Goal: Task Accomplishment & Management: Manage account settings

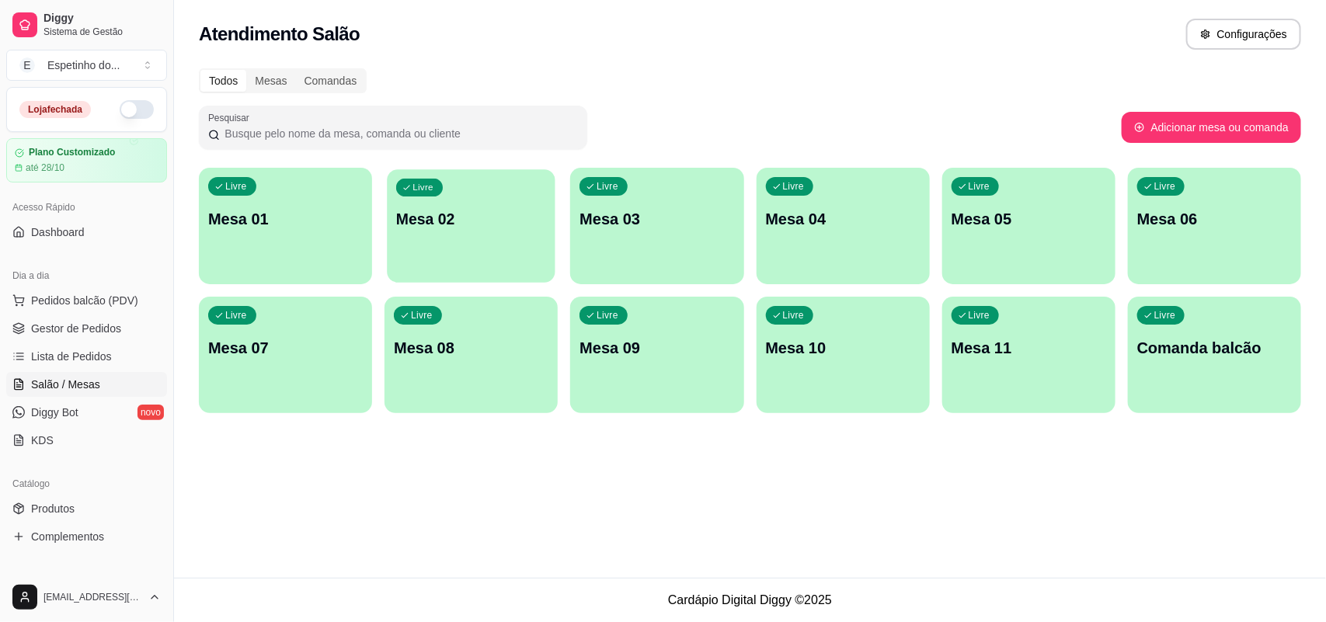
click at [502, 207] on div "Livre Mesa 02" at bounding box center [472, 216] width 168 height 95
click at [502, 207] on body "Diggy Sistema de Gestão E Espetinho do ... Loja fechada Plano Customizado até 2…" at bounding box center [663, 311] width 1326 height 622
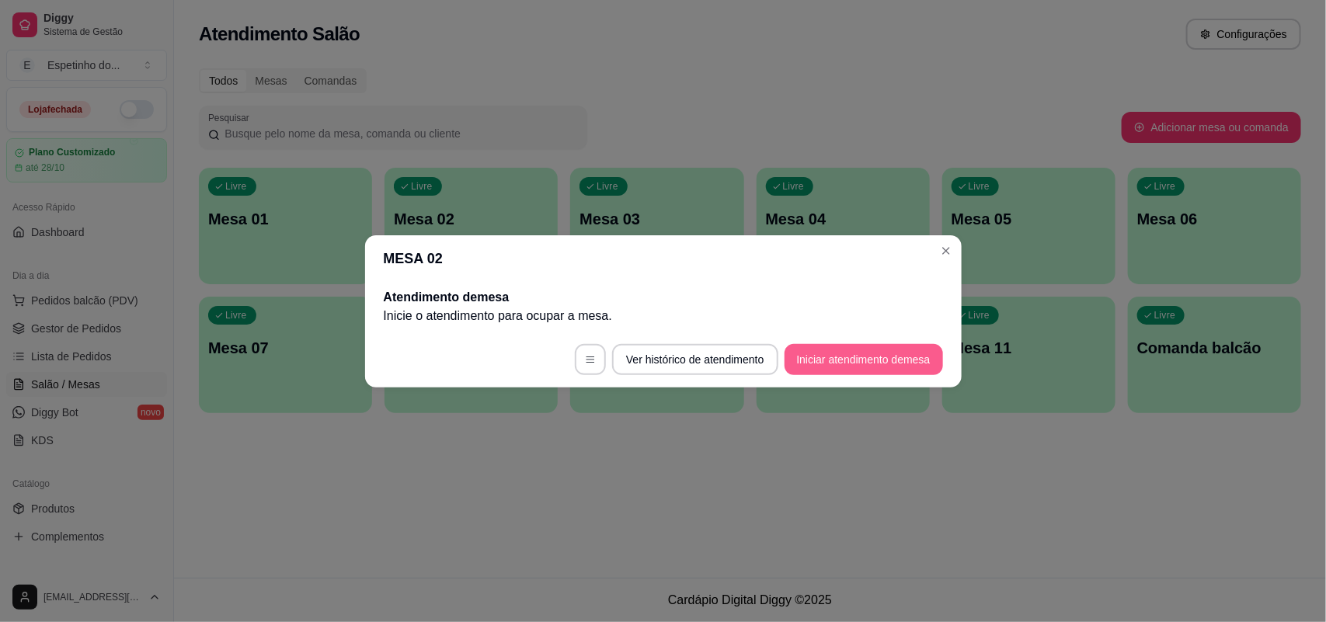
click at [868, 353] on button "Iniciar atendimento de mesa" at bounding box center [863, 359] width 158 height 31
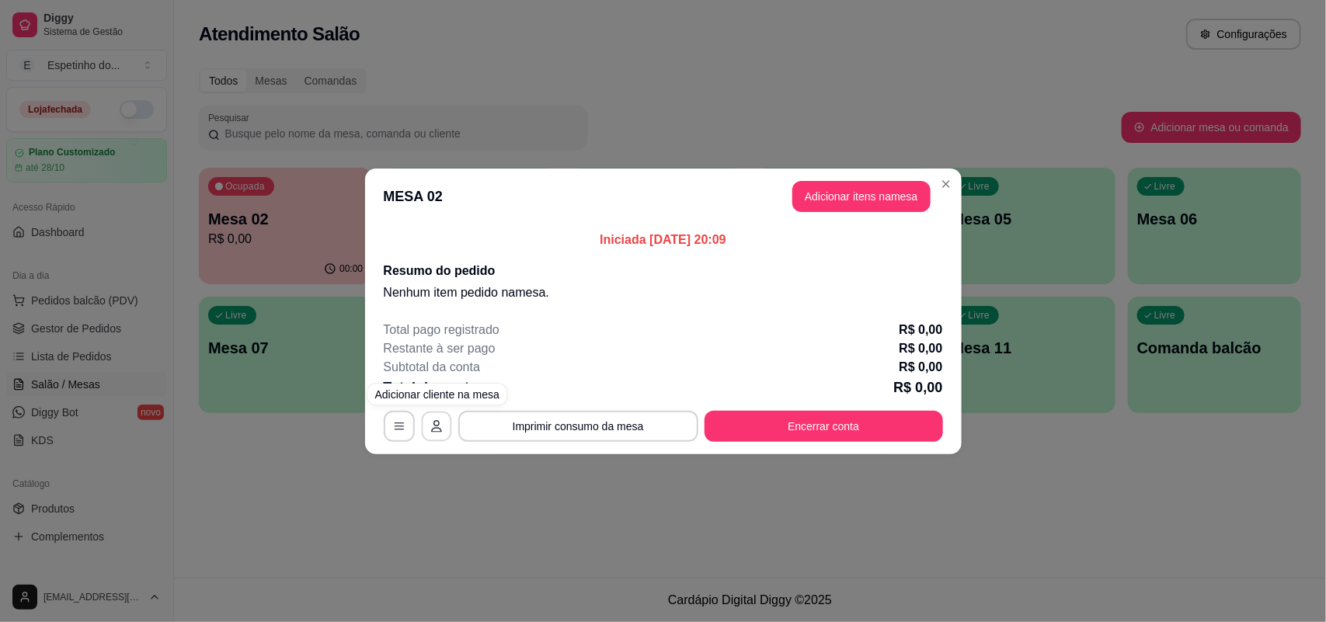
click at [435, 430] on icon "button" at bounding box center [436, 426] width 12 height 12
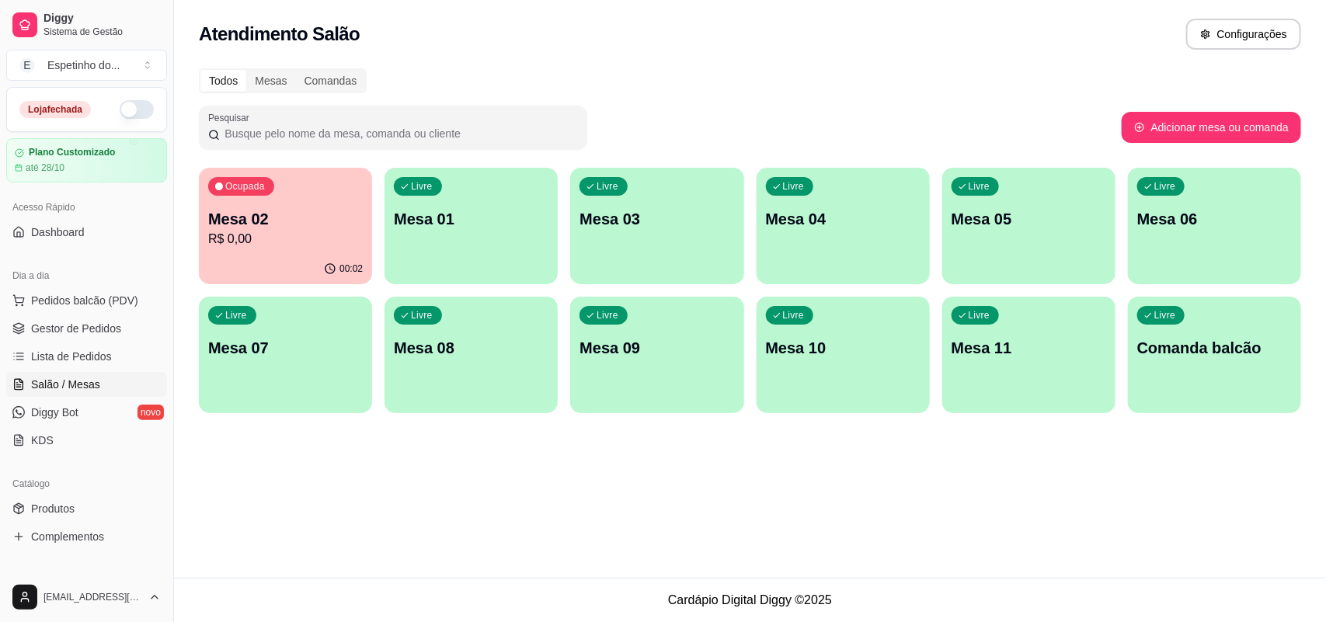
click at [263, 218] on p "Mesa 02" at bounding box center [285, 219] width 155 height 22
click at [309, 254] on div "00:02" at bounding box center [285, 268] width 168 height 30
click at [309, 254] on body "Diggy Sistema de Gestão E Espetinho do ... Loja fechada Plano Customizado até 2…" at bounding box center [663, 311] width 1326 height 622
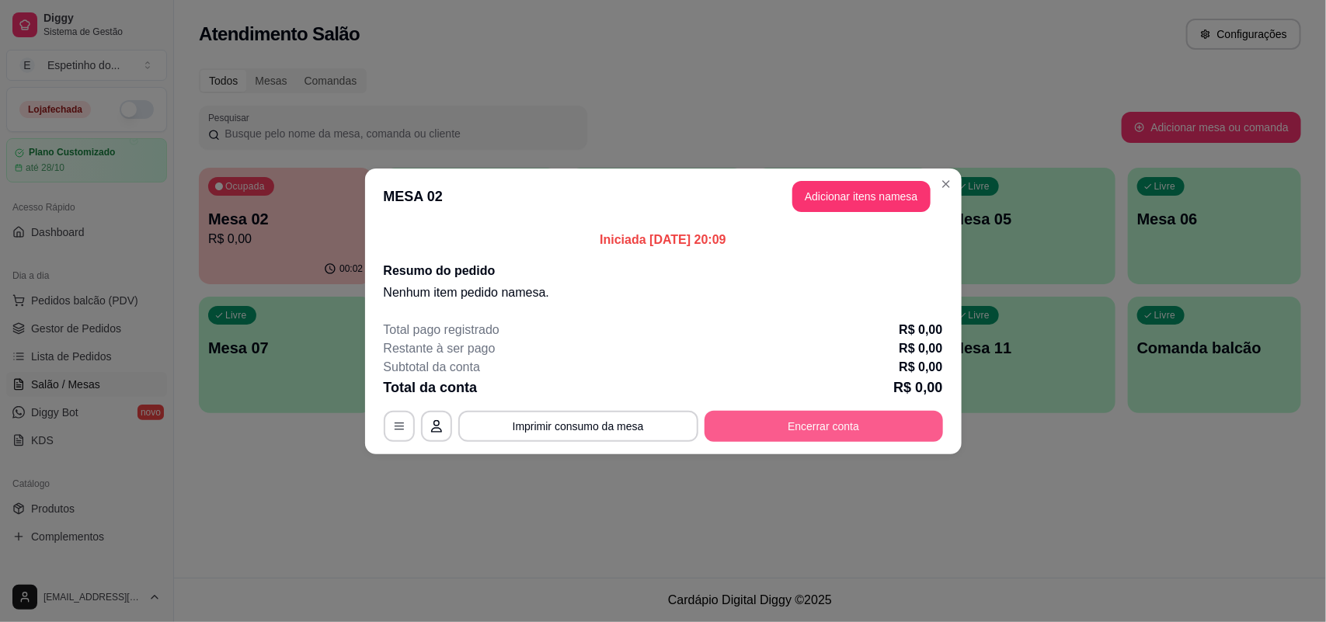
click at [866, 416] on button "Encerrar conta" at bounding box center [823, 426] width 238 height 31
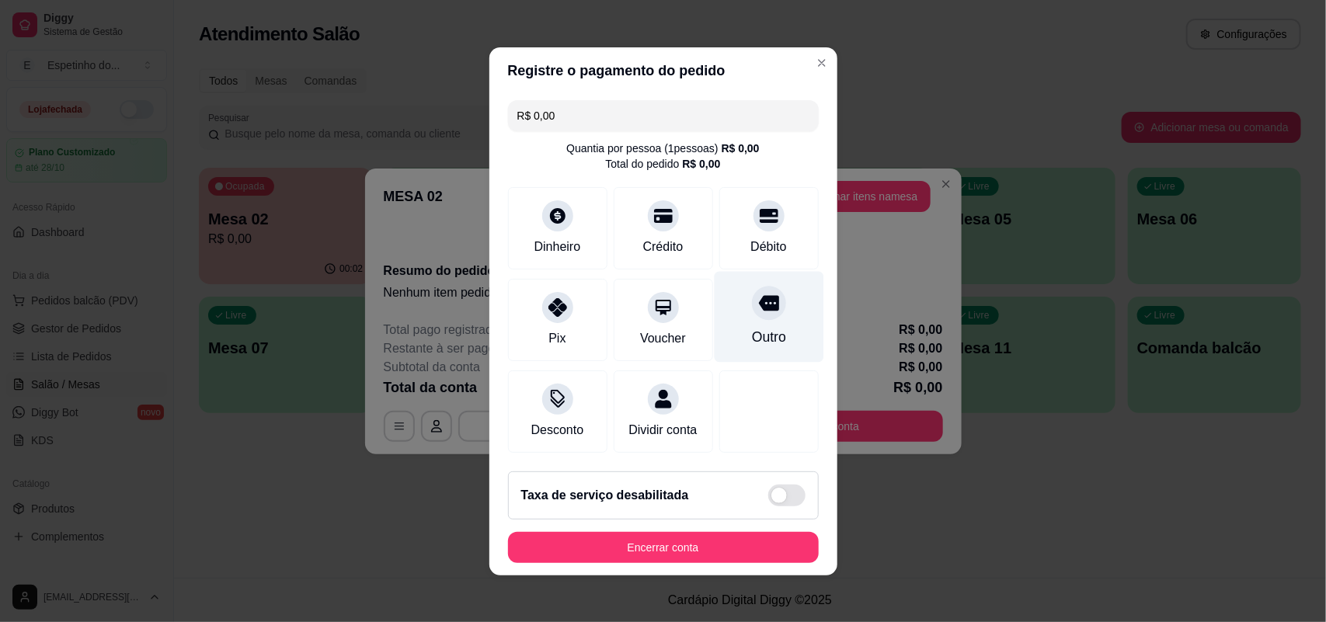
click at [734, 311] on div "Outro" at bounding box center [769, 316] width 110 height 91
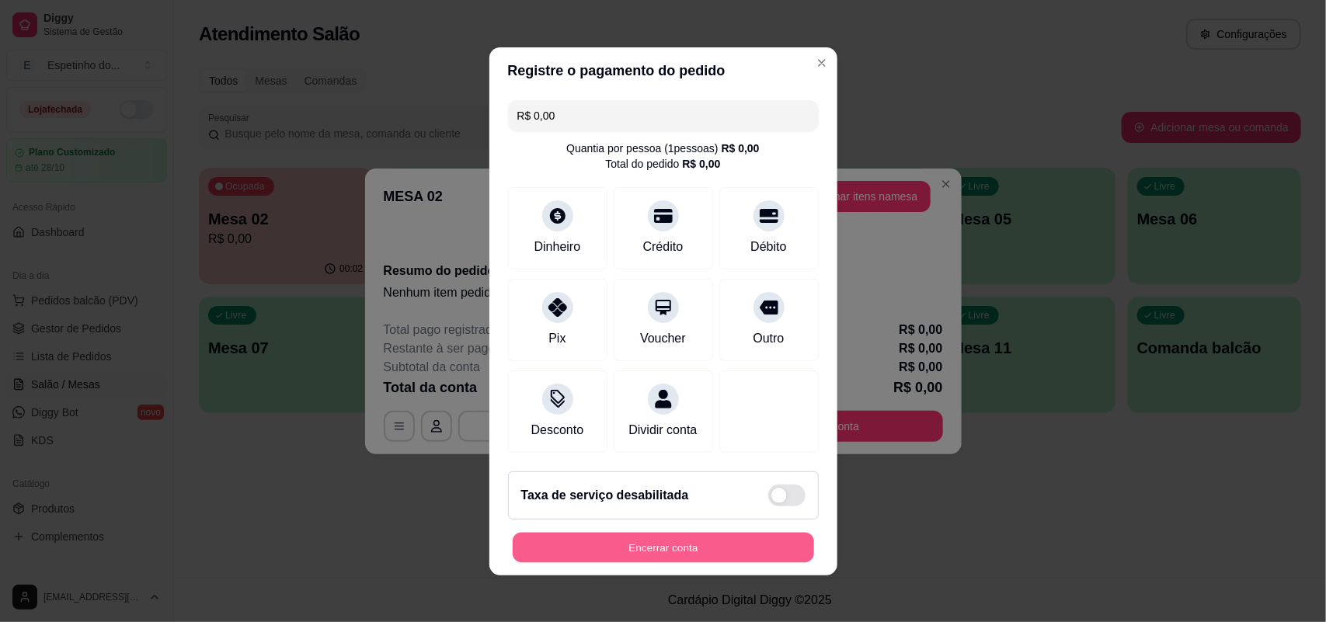
click at [717, 550] on button "Encerrar conta" at bounding box center [663, 547] width 301 height 30
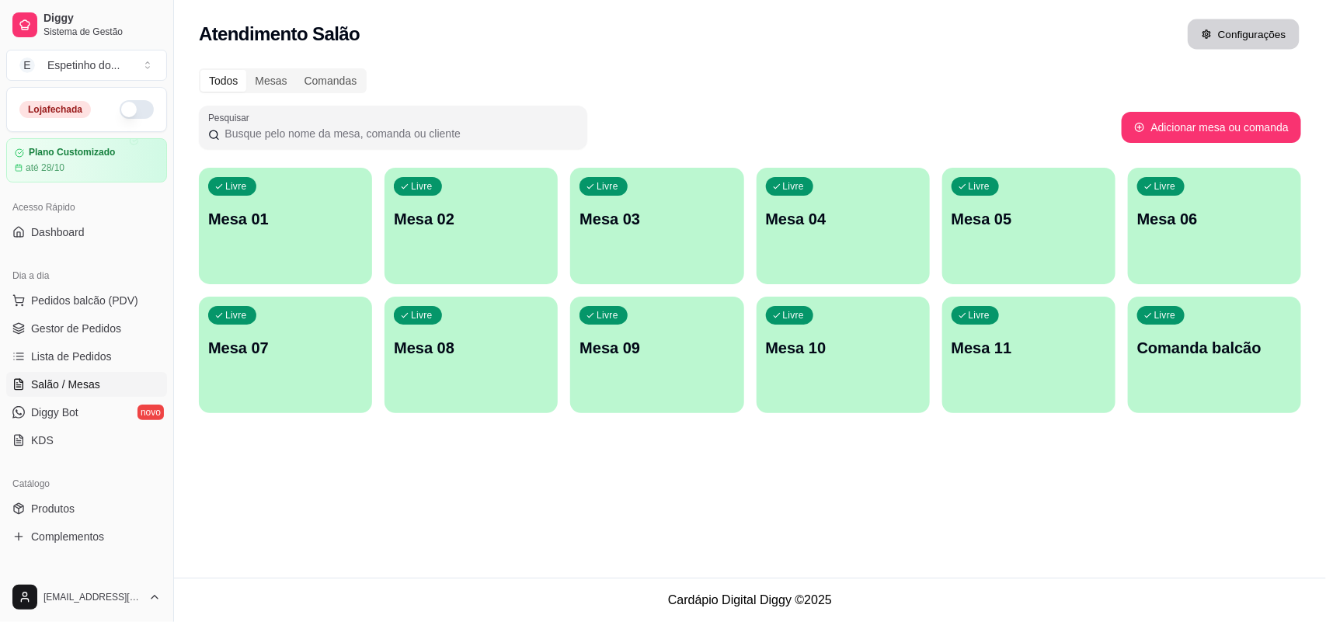
click at [1214, 21] on button "Configurações" at bounding box center [1244, 34] width 112 height 30
click at [1229, 25] on button "Configurações" at bounding box center [1244, 34] width 112 height 30
click at [70, 331] on span "Gestor de Pedidos" at bounding box center [76, 329] width 90 height 16
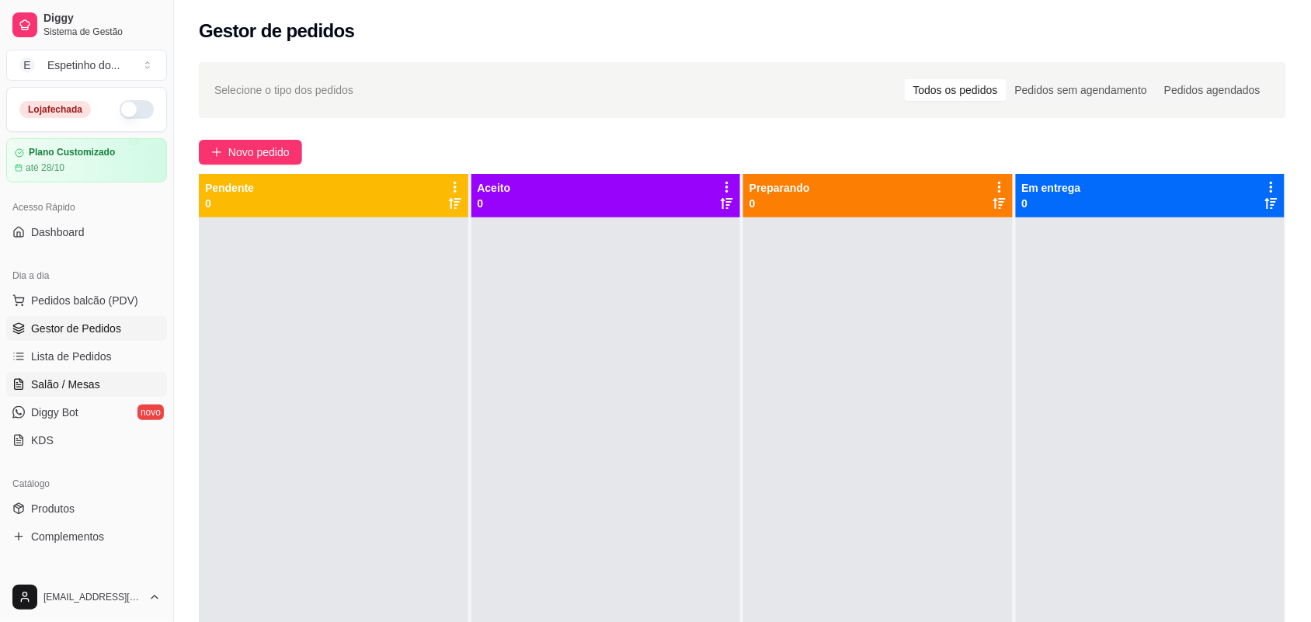
click at [59, 381] on span "Salão / Mesas" at bounding box center [65, 385] width 69 height 16
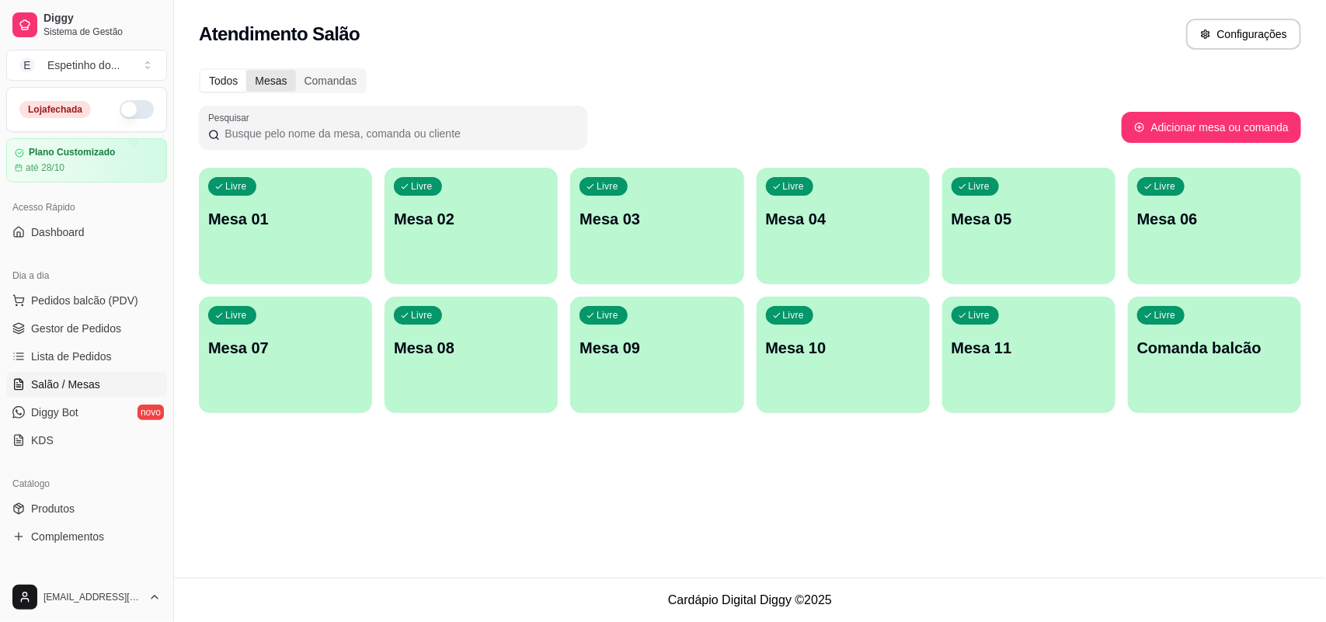
click at [250, 72] on div "Mesas" at bounding box center [270, 81] width 49 height 22
click at [246, 70] on input "Mesas" at bounding box center [246, 70] width 0 height 0
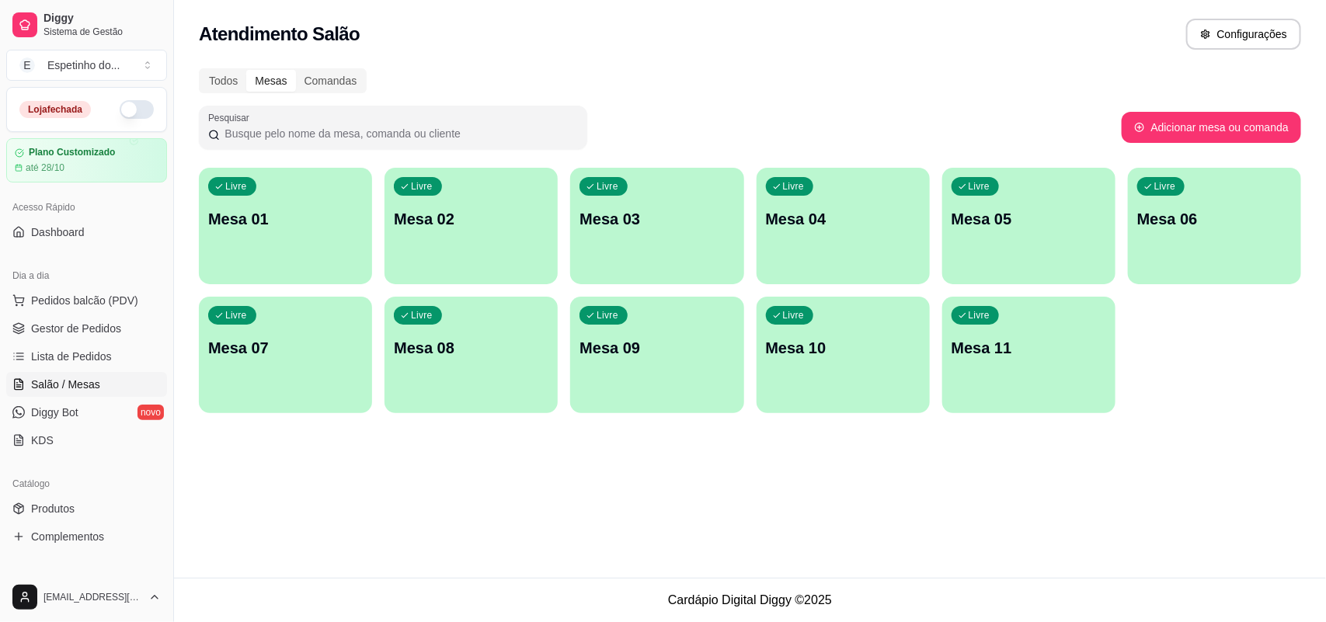
click at [250, 72] on div "Mesas" at bounding box center [270, 81] width 49 height 22
click at [246, 70] on input "Mesas" at bounding box center [246, 70] width 0 height 0
click at [250, 72] on div "Mesas" at bounding box center [270, 81] width 49 height 22
click at [246, 70] on input "Mesas" at bounding box center [246, 70] width 0 height 0
click at [281, 214] on p "Mesa 01" at bounding box center [285, 219] width 150 height 21
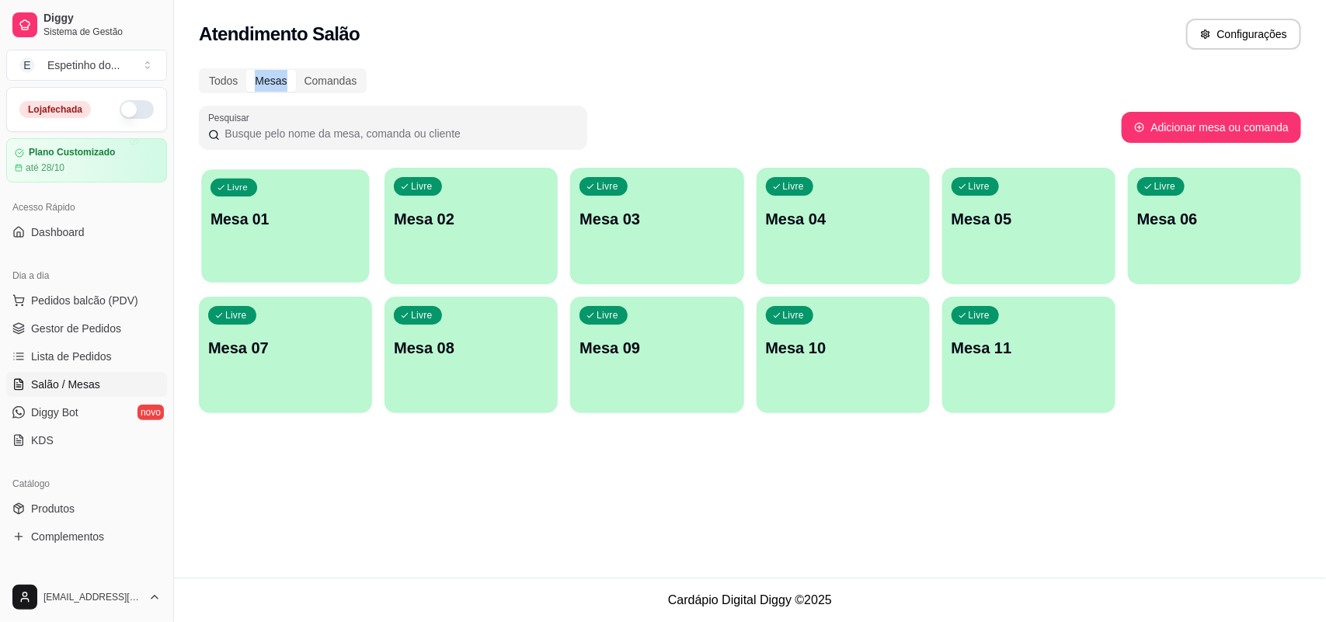
click at [281, 214] on body "Diggy Sistema de Gestão E Espetinho do ... Loja fechada Plano Customizado até 2…" at bounding box center [663, 311] width 1326 height 622
click at [332, 238] on div "Livre Mesa 01" at bounding box center [285, 216] width 168 height 95
click at [260, 223] on p "Mesa 01" at bounding box center [285, 219] width 150 height 21
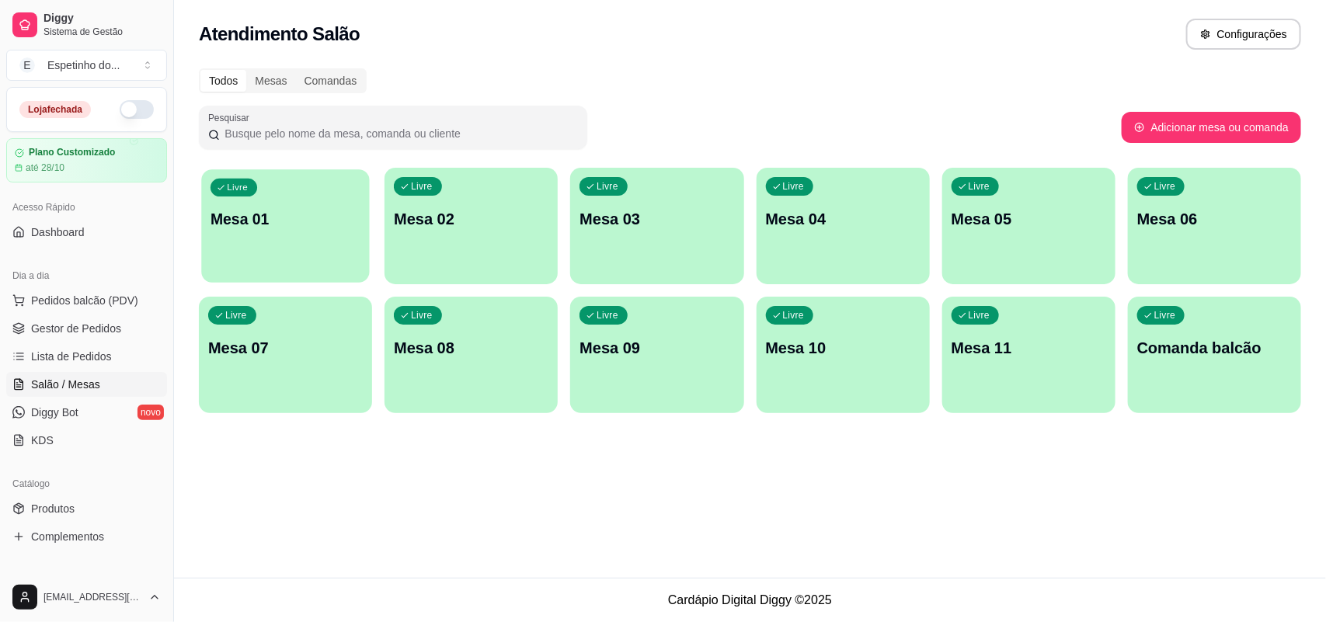
click at [322, 188] on div "Livre Mesa 01" at bounding box center [285, 216] width 168 height 95
